Goal: Task Accomplishment & Management: Manage account settings

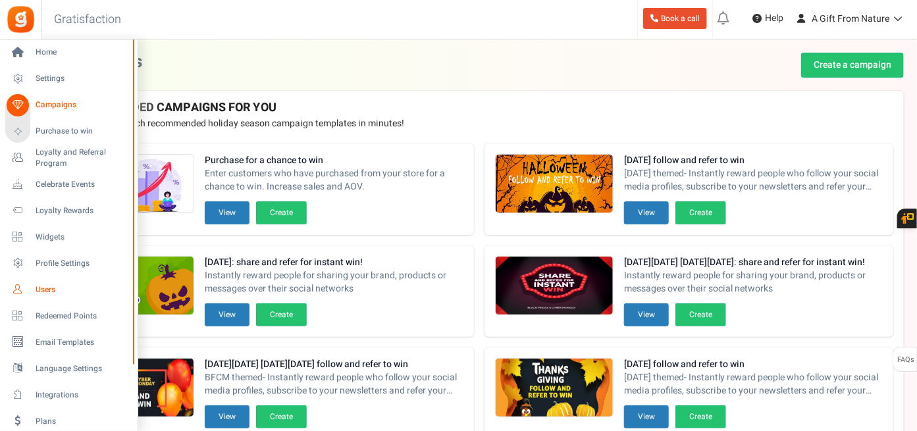
click at [55, 288] on span "Users" at bounding box center [82, 290] width 92 height 11
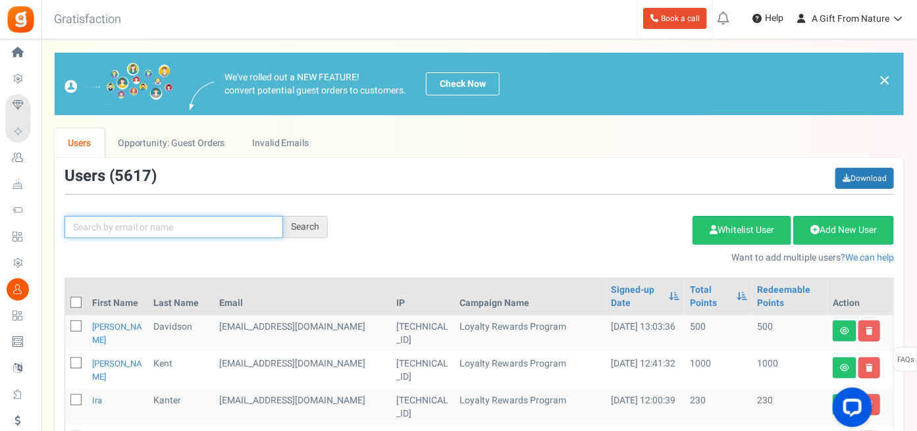
click at [228, 225] on input "text" at bounding box center [174, 227] width 219 height 22
paste input "[EMAIL_ADDRESS][DOMAIN_NAME]"
type input "[EMAIL_ADDRESS][DOMAIN_NAME]"
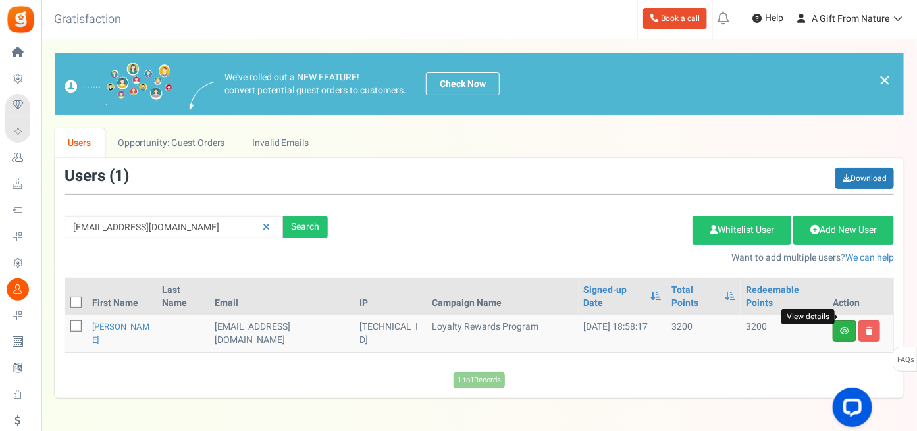
click at [846, 327] on icon at bounding box center [844, 331] width 9 height 8
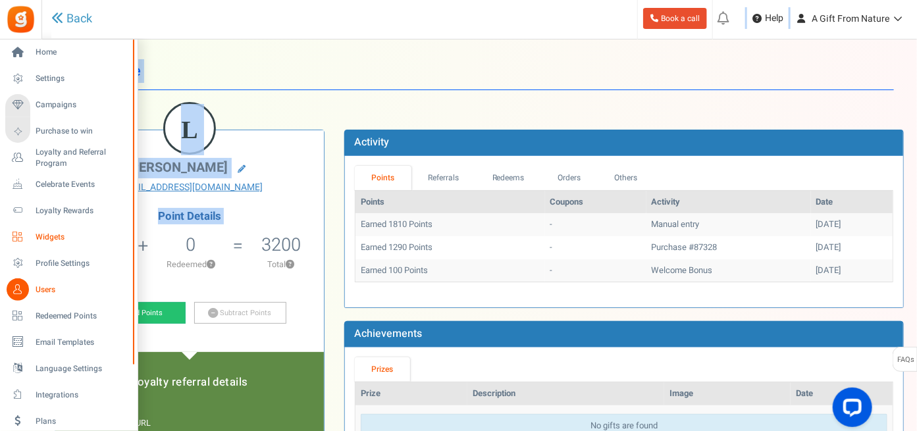
drag, startPoint x: 115, startPoint y: 242, endPoint x: 36, endPoint y: 241, distance: 79.7
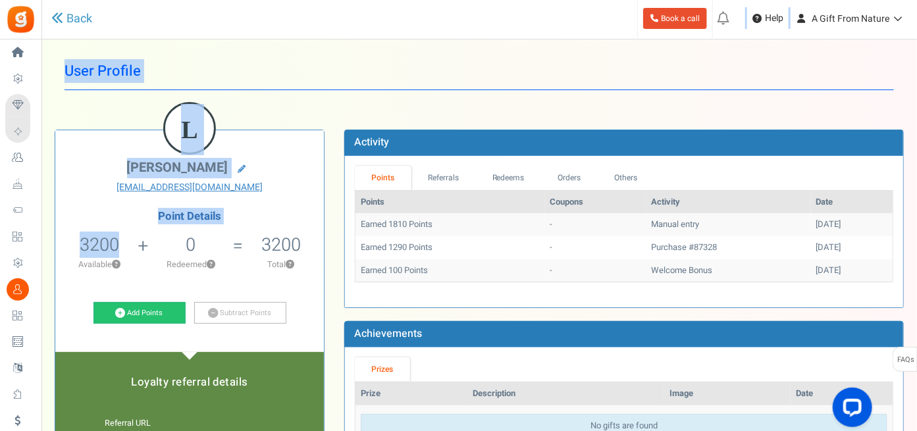
click at [281, 213] on h4 "Point Details" at bounding box center [189, 217] width 269 height 12
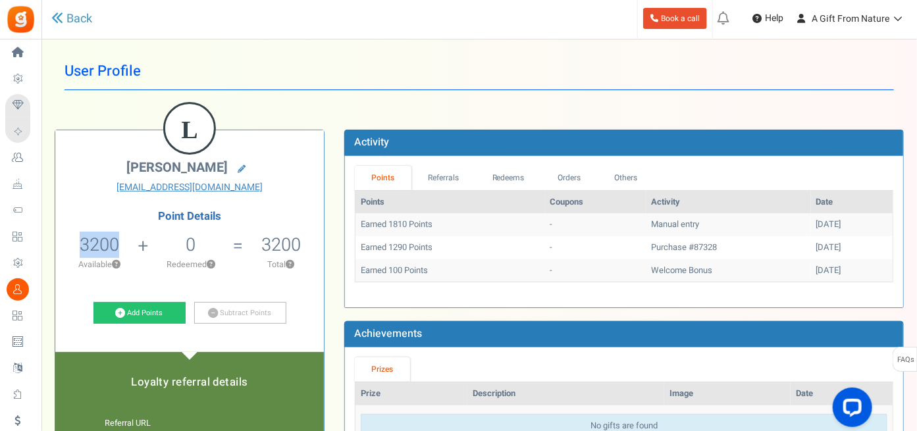
drag, startPoint x: 122, startPoint y: 243, endPoint x: 59, endPoint y: 242, distance: 62.6
click at [59, 242] on li "3200 3200 Redeemable 0 Exclusion Available ?" at bounding box center [99, 256] width 88 height 55
copy span "3200"
click at [495, 173] on link "Redeems" at bounding box center [509, 178] width 66 height 24
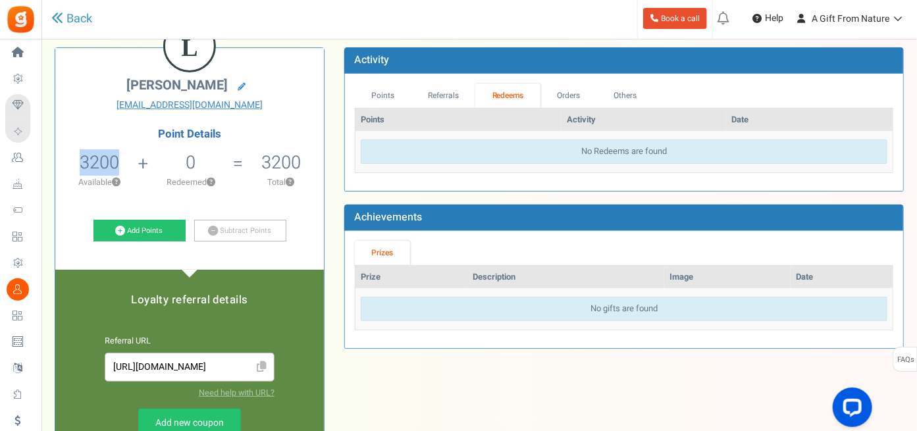
scroll to position [40, 0]
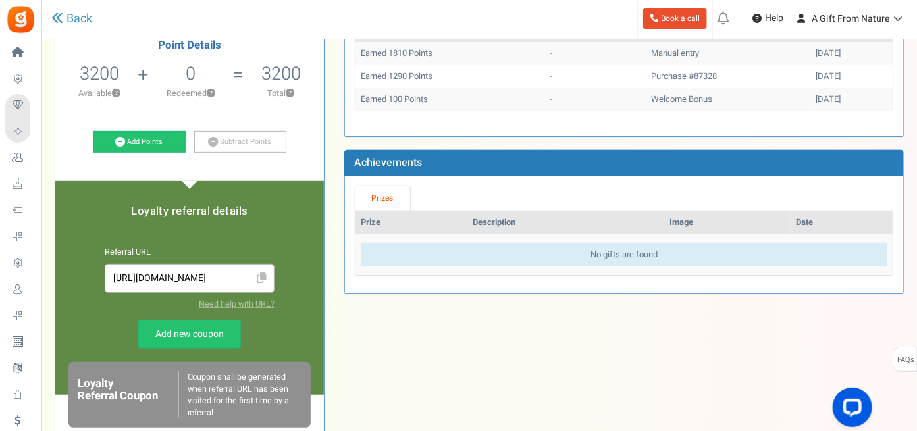
scroll to position [172, 0]
